Goal: Check status

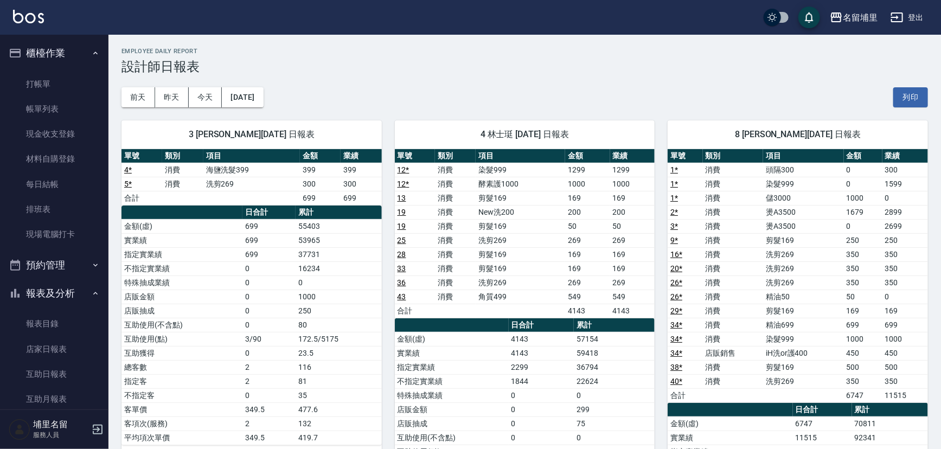
scroll to position [197, 0]
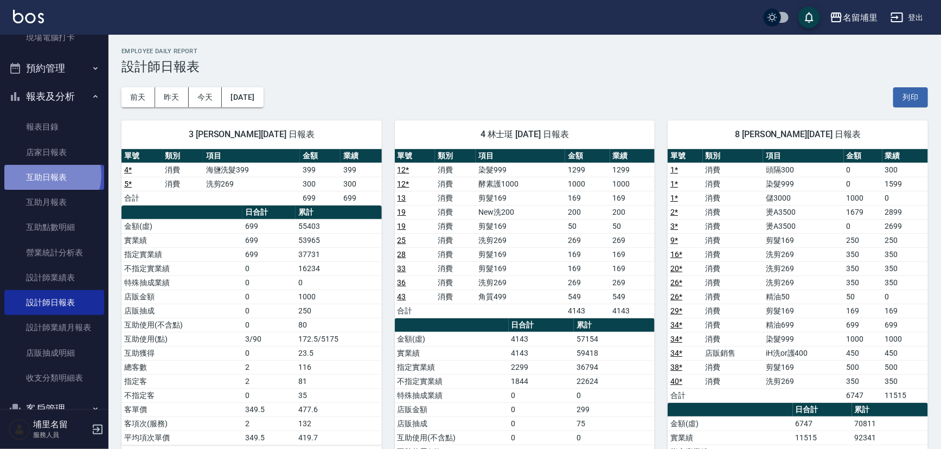
click at [50, 175] on link "互助日報表" at bounding box center [54, 177] width 100 height 25
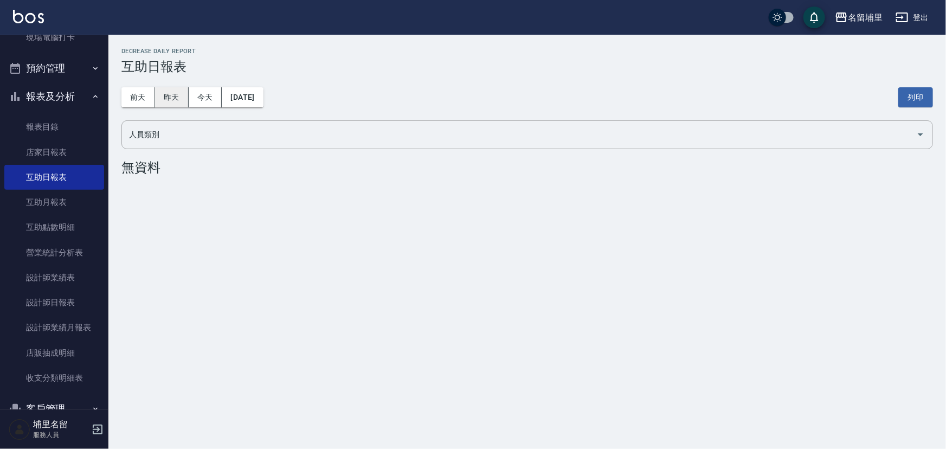
click at [177, 95] on button "昨天" at bounding box center [172, 97] width 34 height 20
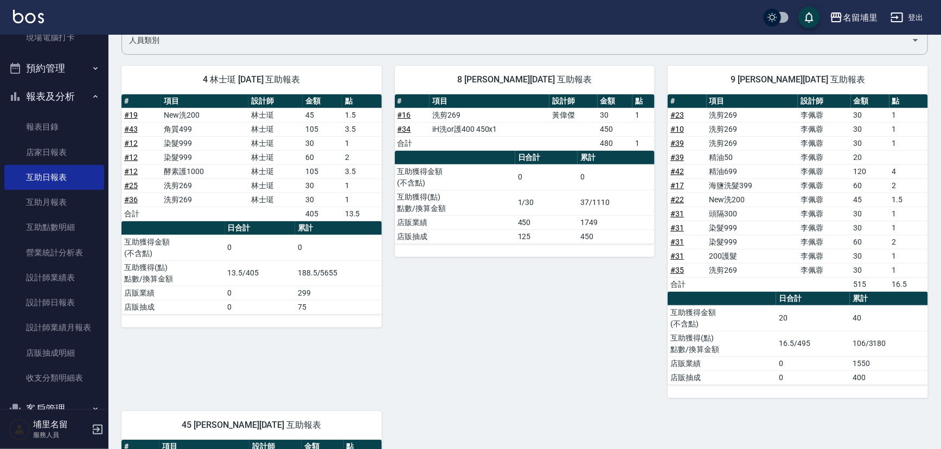
scroll to position [98, 0]
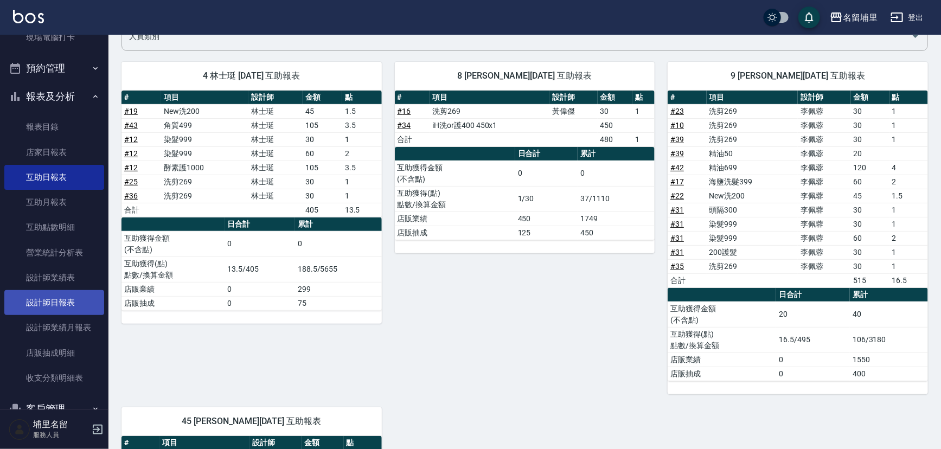
click at [63, 304] on link "設計師日報表" at bounding box center [54, 302] width 100 height 25
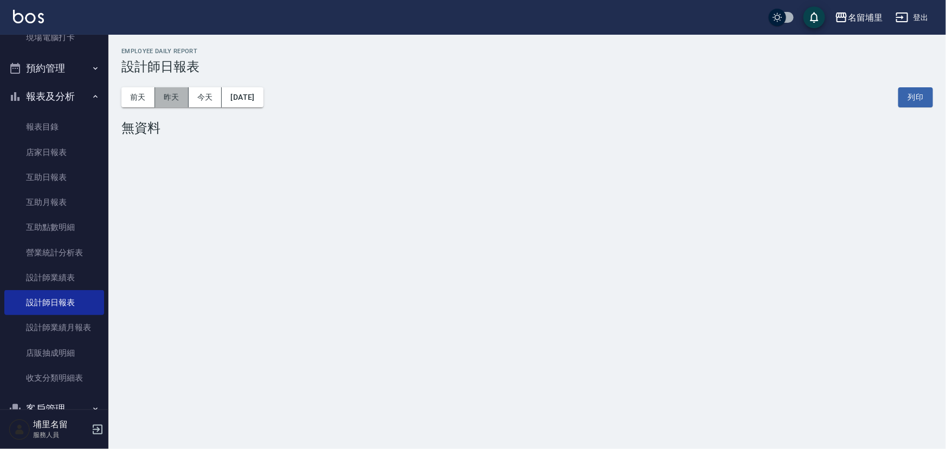
click at [179, 92] on button "昨天" at bounding box center [172, 97] width 34 height 20
